Goal: Task Accomplishment & Management: Manage account settings

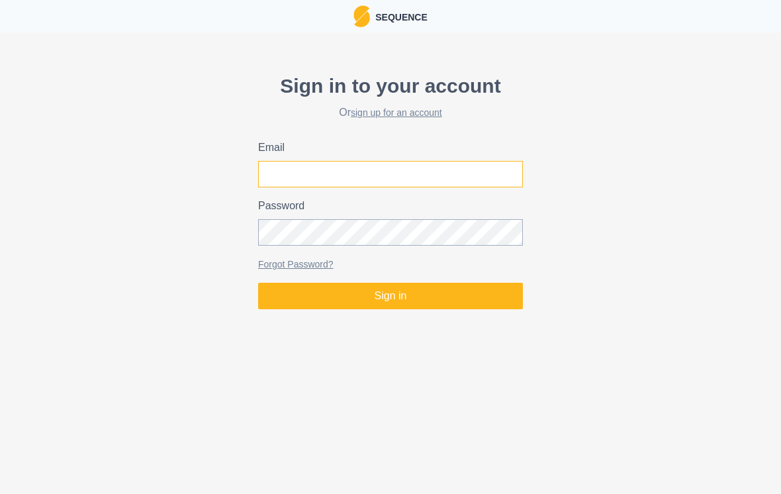
click at [398, 184] on input "Email" at bounding box center [390, 174] width 265 height 26
type input "[EMAIL_ADDRESS][DOMAIN_NAME]"
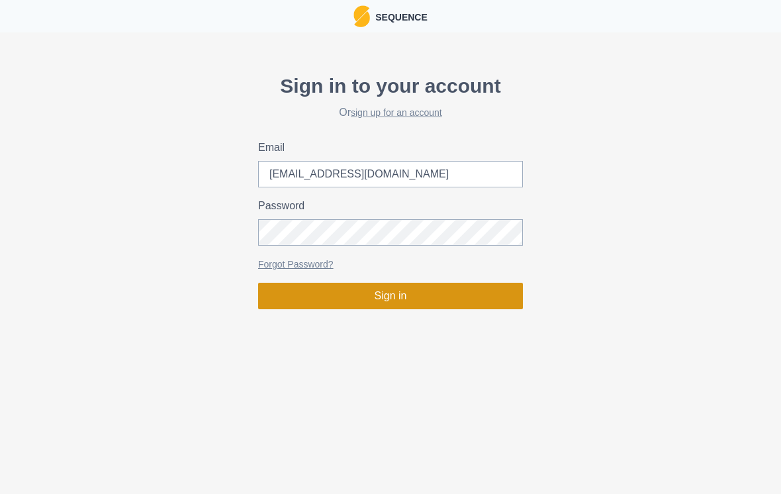
click at [381, 304] on button "Sign in" at bounding box center [390, 296] width 265 height 26
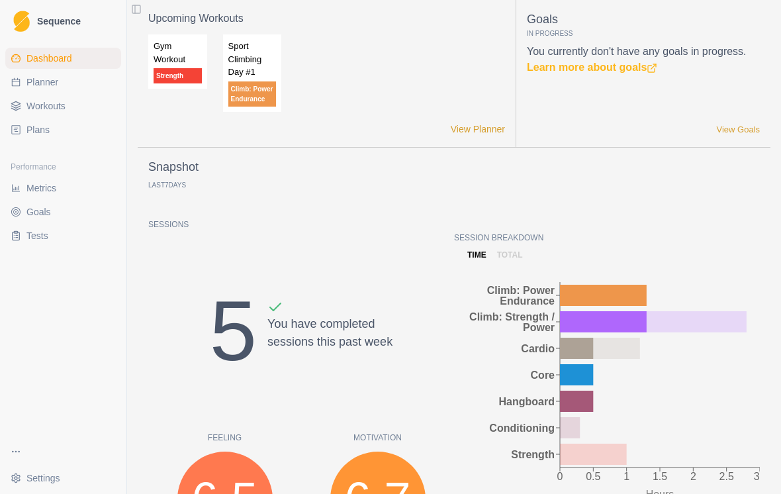
click at [56, 79] on span "Planner" at bounding box center [42, 81] width 32 height 13
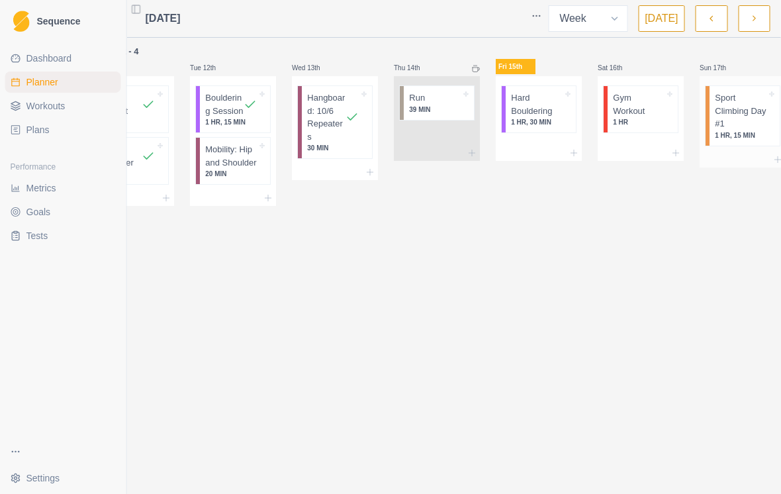
scroll to position [0, 65]
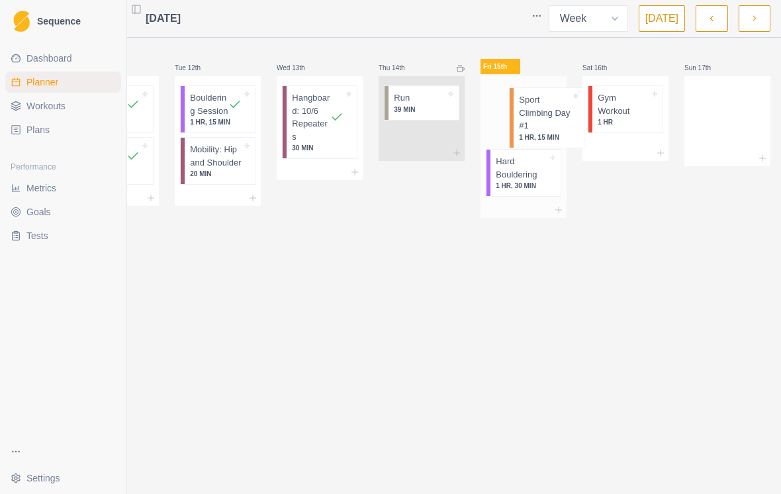
drag, startPoint x: 721, startPoint y: 127, endPoint x: 534, endPoint y: 129, distance: 187.3
click at [534, 129] on div "Week - 4 Mon 11th Core Circuit 30 MIN Stair Stepper 30 MIN Tue 12th Bouldering …" at bounding box center [422, 131] width 698 height 174
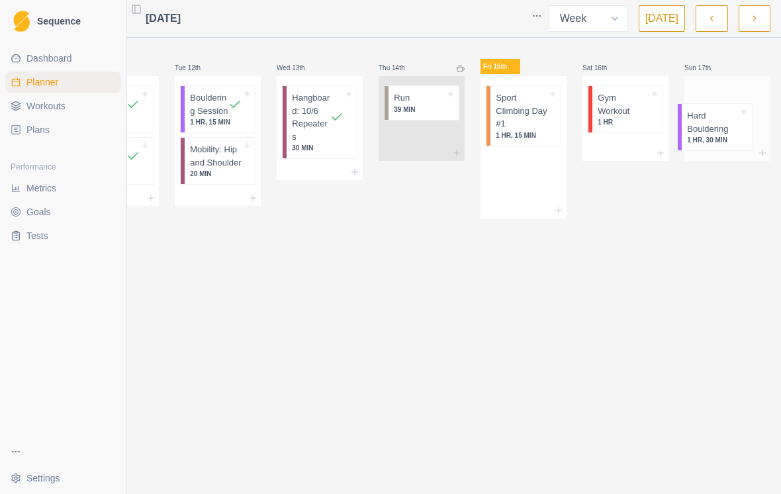
drag, startPoint x: 515, startPoint y: 179, endPoint x: 712, endPoint y: 133, distance: 201.8
click at [712, 133] on div "Week - 4 Mon 11th Core Circuit 30 MIN Stair Stepper 30 MIN Tue 12th Bouldering …" at bounding box center [422, 131] width 698 height 175
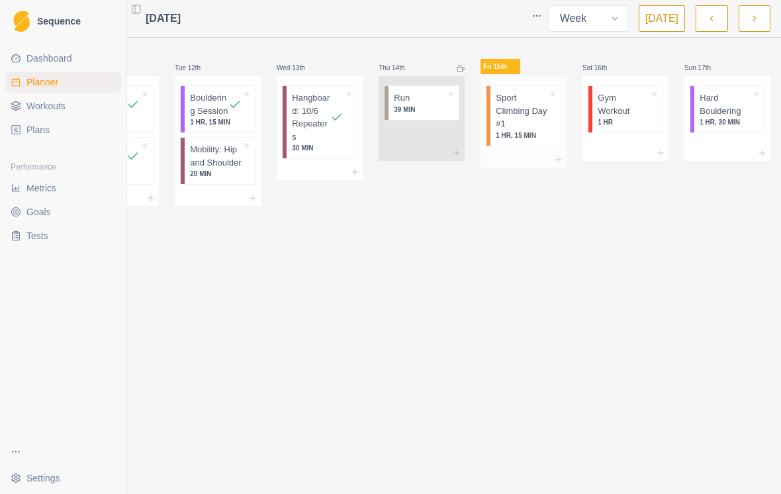
click at [500, 130] on p "1 HR, 15 MIN" at bounding box center [522, 135] width 52 height 10
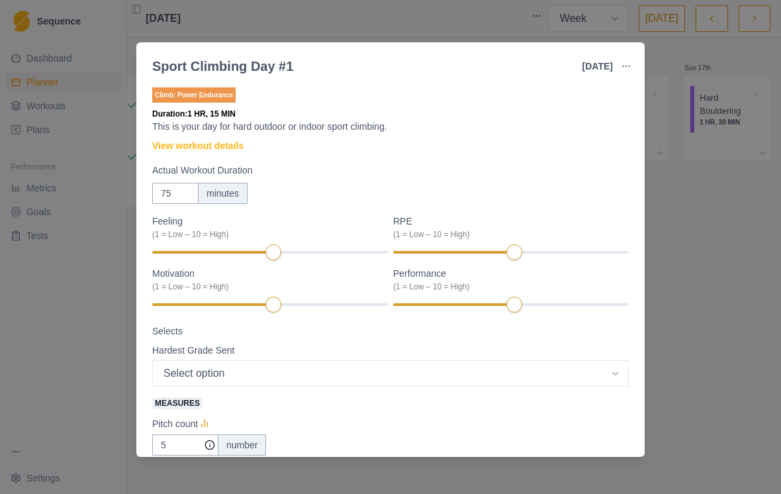
click at [266, 69] on div "Sport Climbing Day #1" at bounding box center [222, 66] width 141 height 20
click at [234, 148] on link "View workout details" at bounding box center [197, 146] width 91 height 14
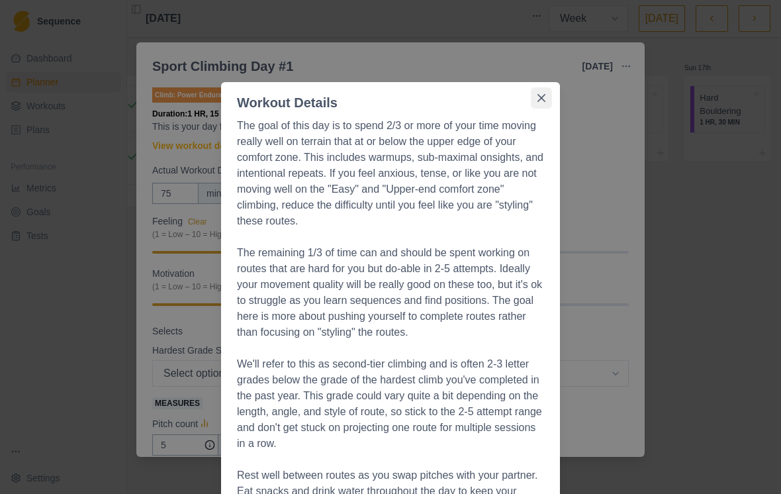
click at [544, 99] on icon "Close" at bounding box center [541, 98] width 8 height 8
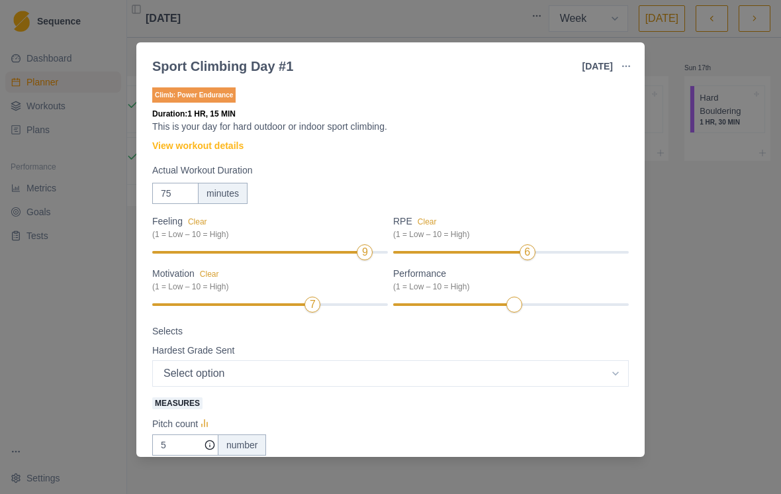
click at [330, 310] on div "Motivation Clear (1 = Low – 10 = High) 7" at bounding box center [270, 290] width 236 height 47
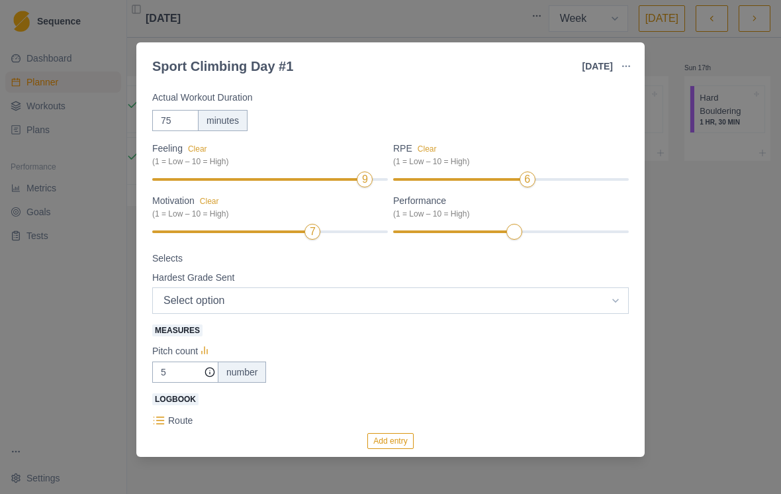
select select "12"
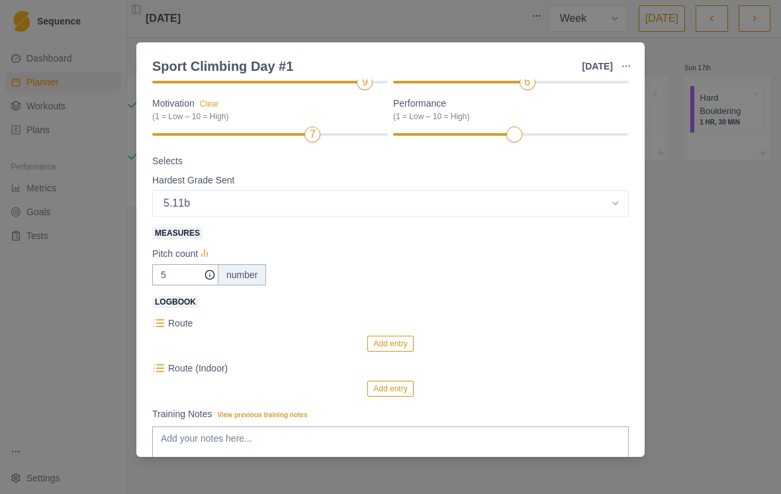
scroll to position [178, 0]
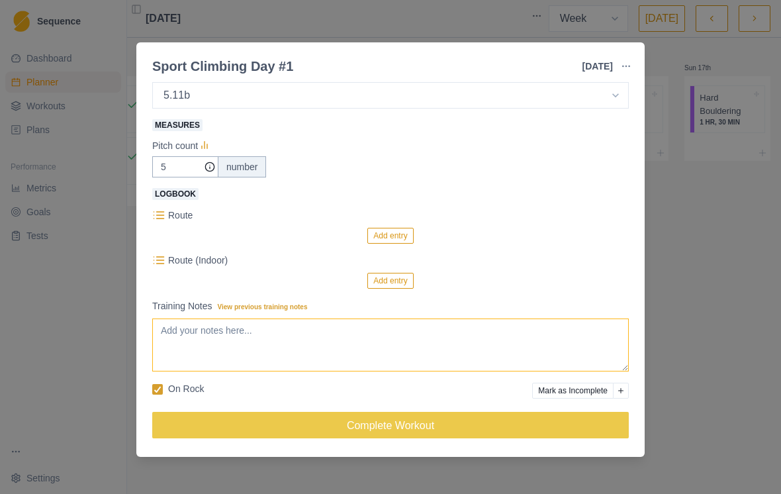
click at [277, 319] on textarea "Training Notes View previous training notes" at bounding box center [390, 344] width 477 height 53
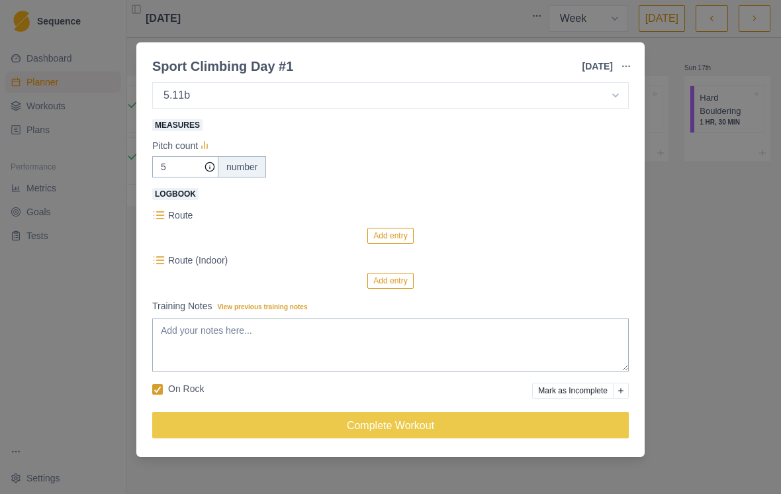
click at [178, 404] on div "Climb: Power Endurance Duration: 1 HR, 15 MIN This is your day for hard outdoor…" at bounding box center [390, 129] width 477 height 645
click at [178, 396] on div "On Rock" at bounding box center [178, 390] width 52 height 17
click at [171, 390] on p "On Rock" at bounding box center [186, 389] width 36 height 14
click at [152, 389] on input "On Rock" at bounding box center [152, 389] width 1 height 1
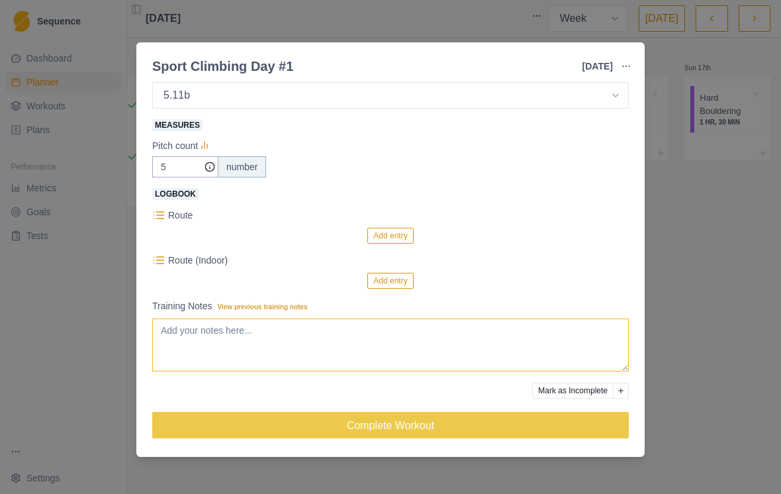
click at [222, 335] on textarea "Training Notes View previous training notes" at bounding box center [390, 344] width 477 height 53
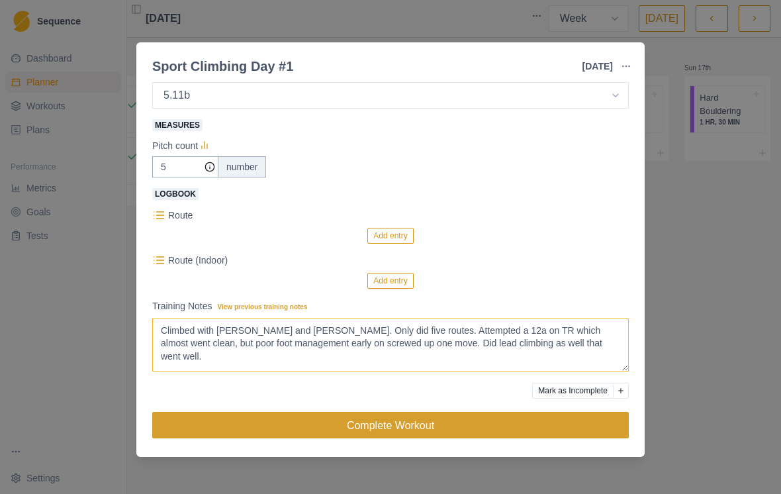
type textarea "Climbed with [PERSON_NAME] and [PERSON_NAME]. Only did five routes. Attempted a…"
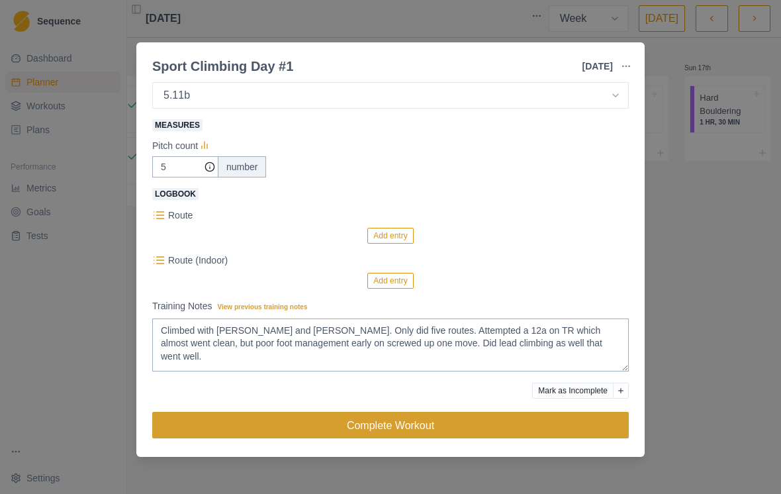
click at [418, 427] on button "Complete Workout" at bounding box center [390, 425] width 477 height 26
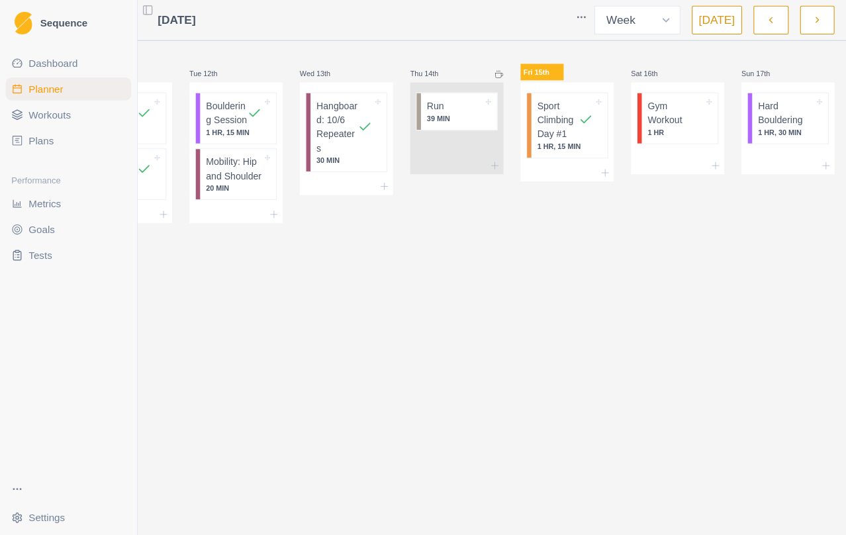
scroll to position [0, 0]
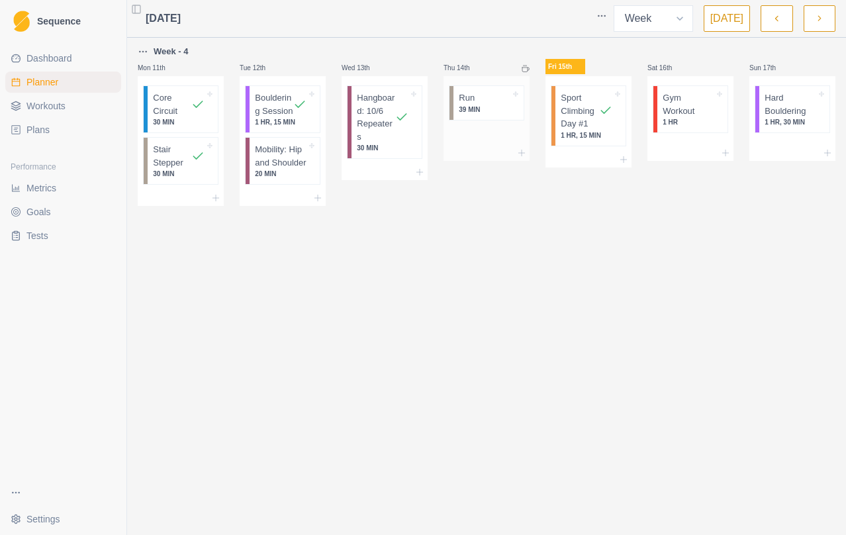
click at [491, 106] on p "39 MIN" at bounding box center [485, 110] width 52 height 10
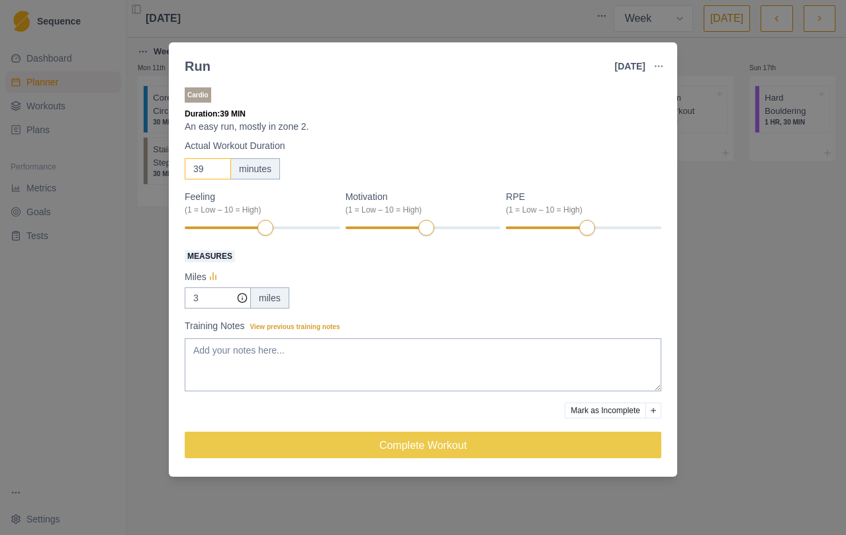
click at [208, 172] on input "39" at bounding box center [208, 168] width 46 height 21
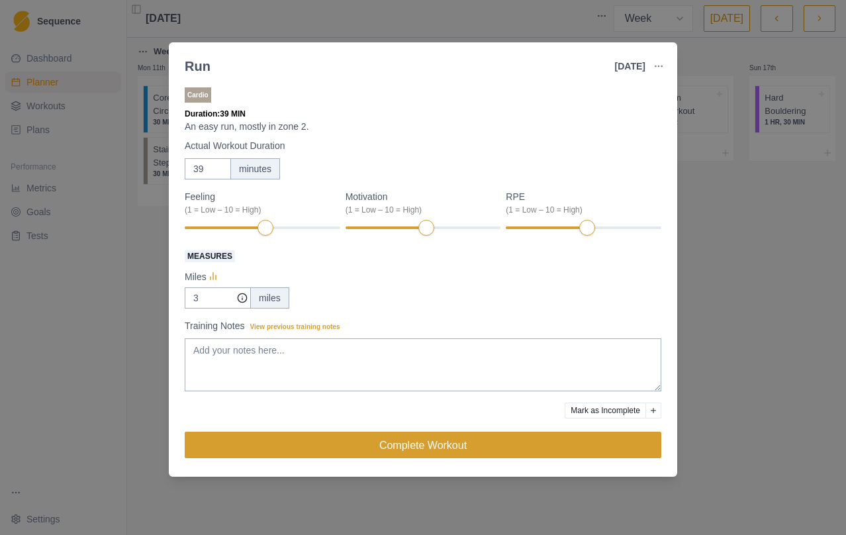
click at [488, 457] on button "Complete Workout" at bounding box center [423, 445] width 477 height 26
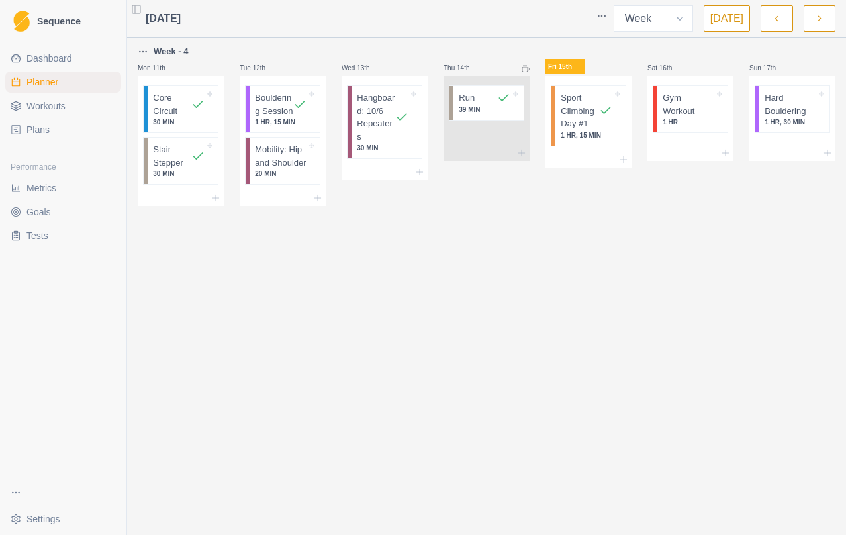
click at [86, 105] on link "Workouts" at bounding box center [63, 105] width 116 height 21
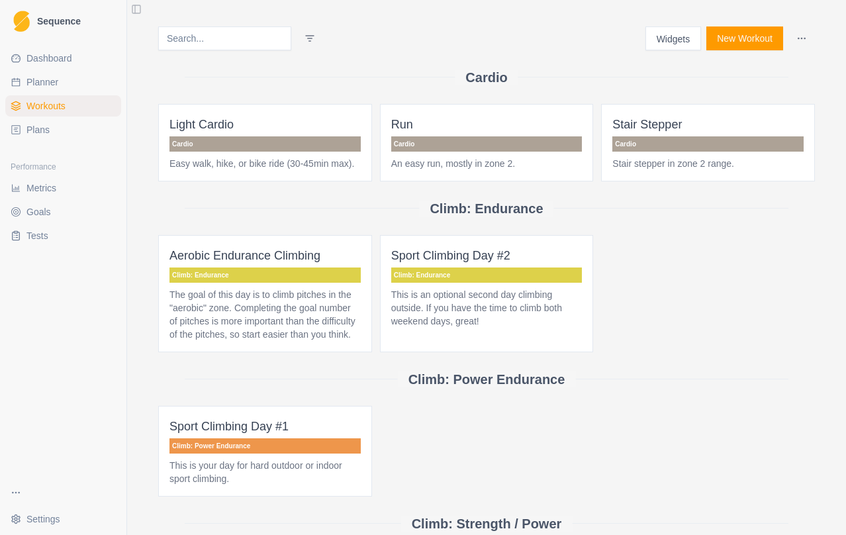
click at [52, 199] on ul "Metrics Goals Tests" at bounding box center [63, 211] width 116 height 69
click at [38, 188] on span "Metrics" at bounding box center [41, 187] width 30 height 13
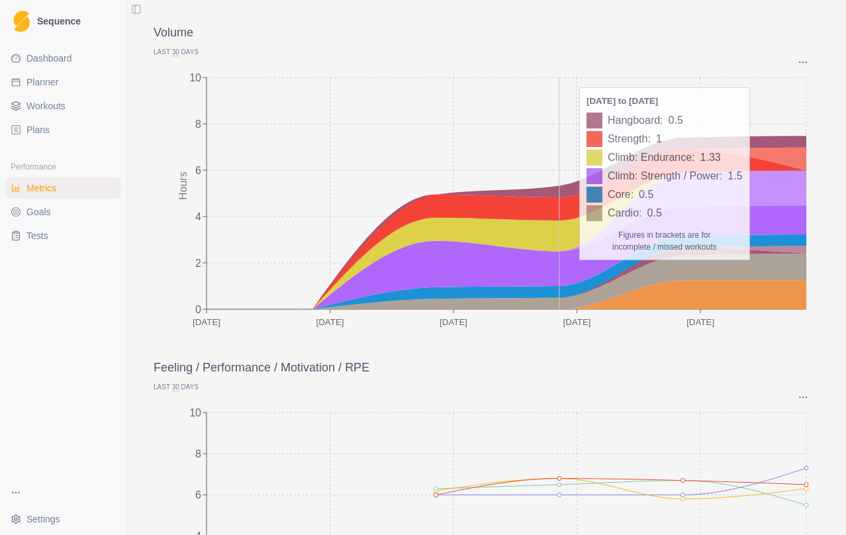
scroll to position [77, 0]
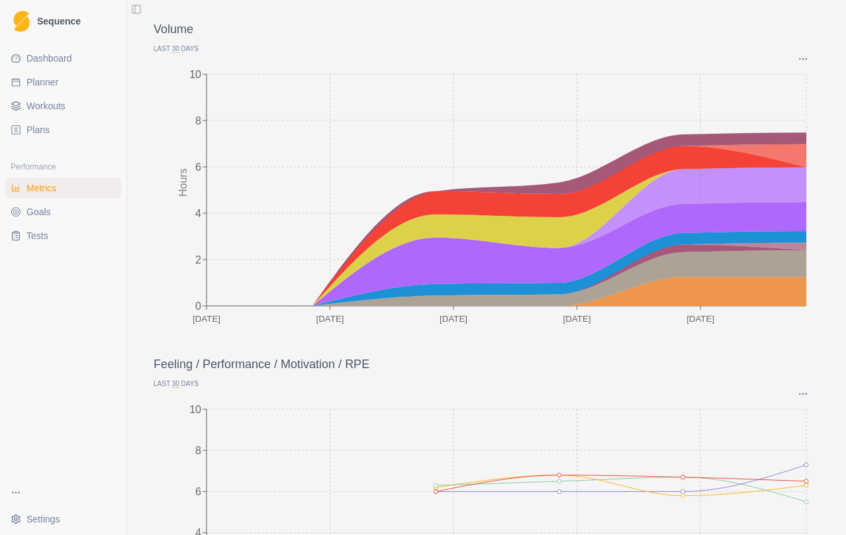
click at [592, 361] on p "Feeling / Performance / Motivation / RPE" at bounding box center [487, 364] width 666 height 18
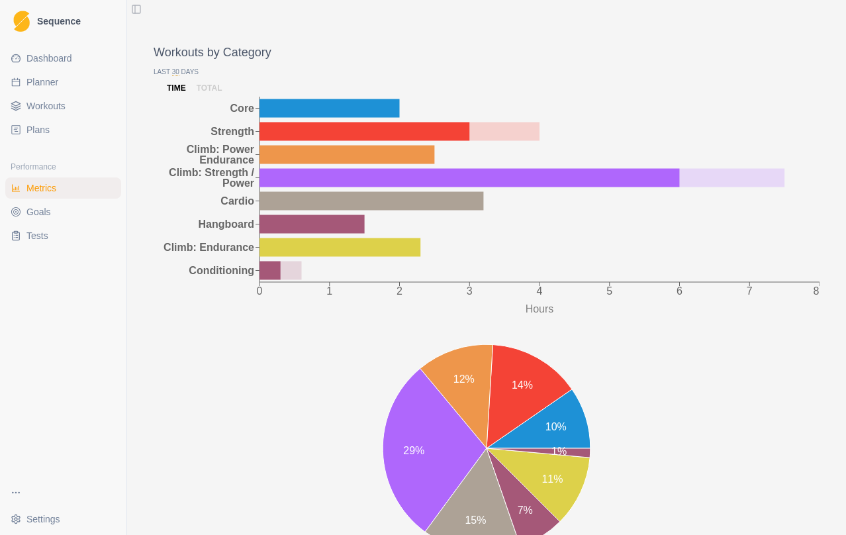
scroll to position [1193, 0]
